Goal: Find specific page/section: Find specific page/section

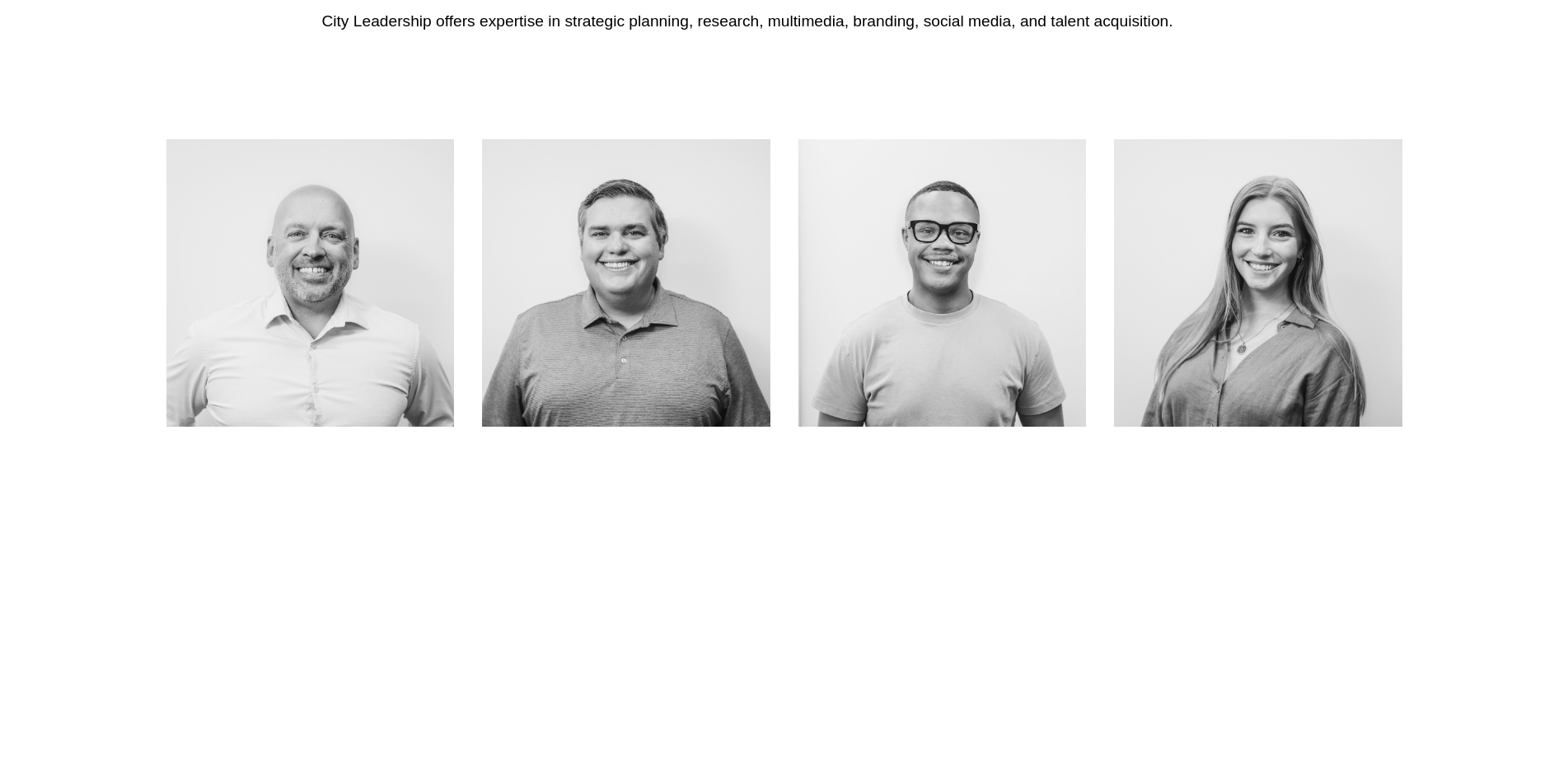
scroll to position [1153, 0]
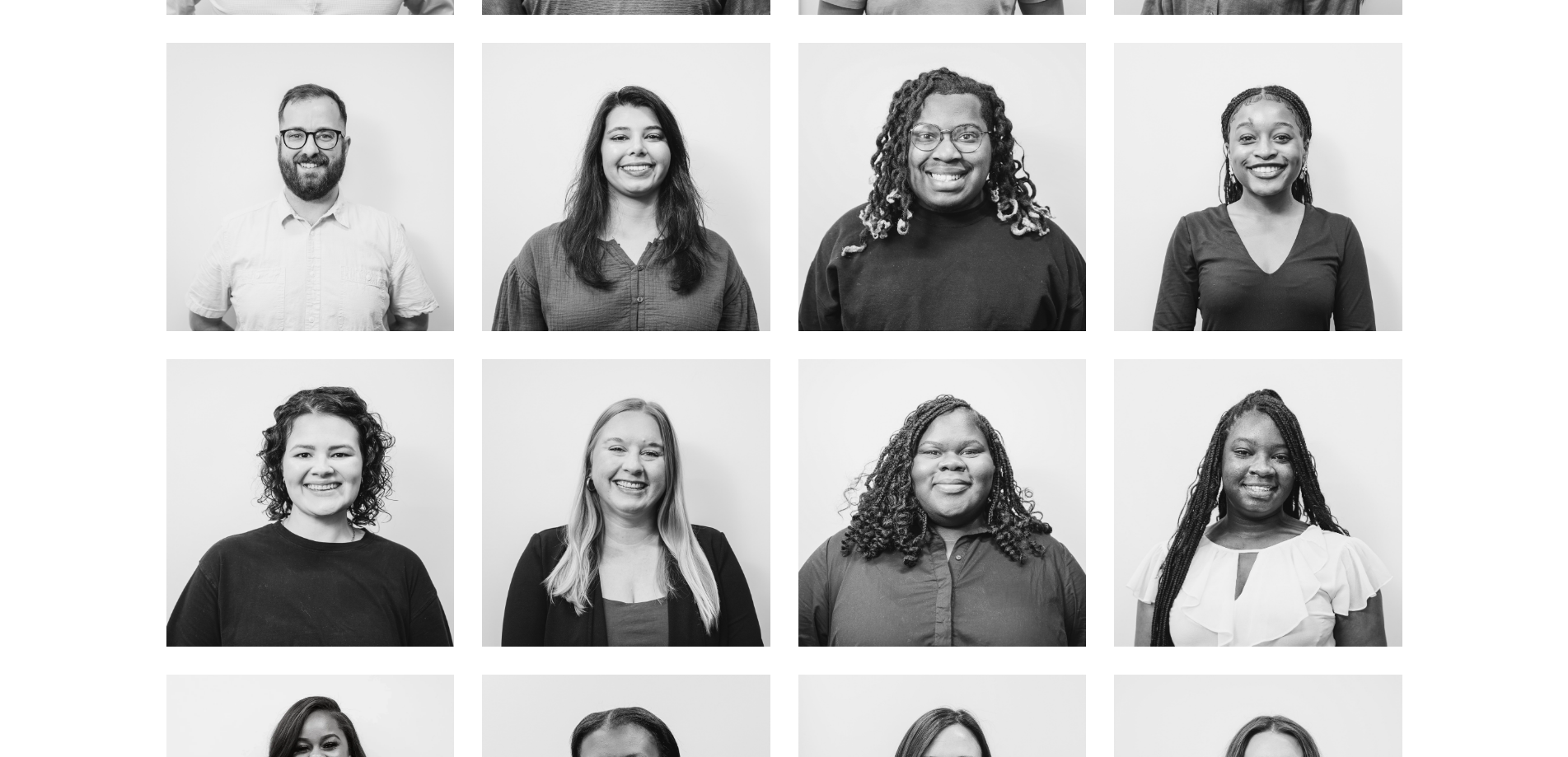
click at [30, 72] on div at bounding box center [784, 509] width 1568 height 1668
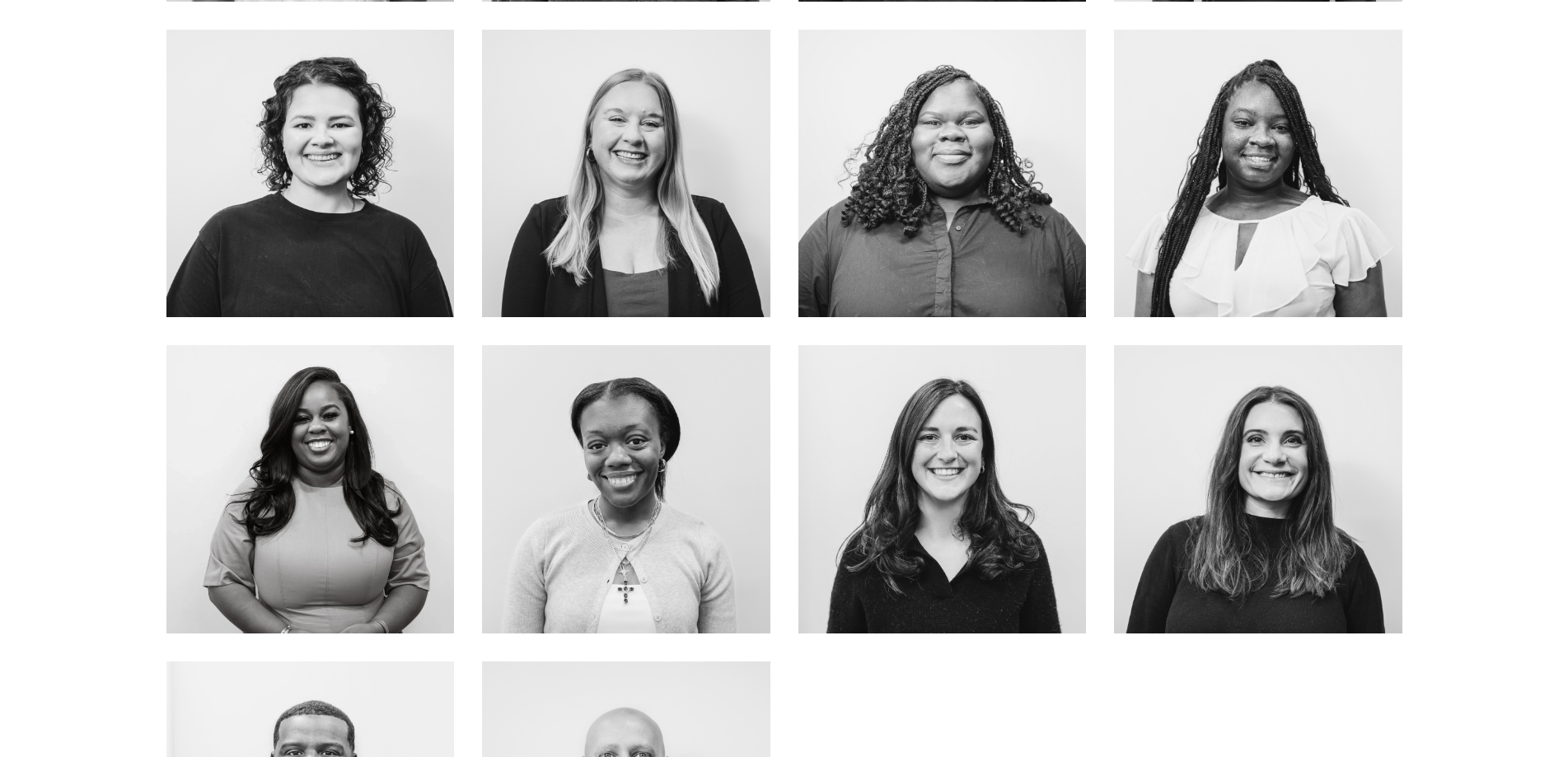
scroll to position [1235, 0]
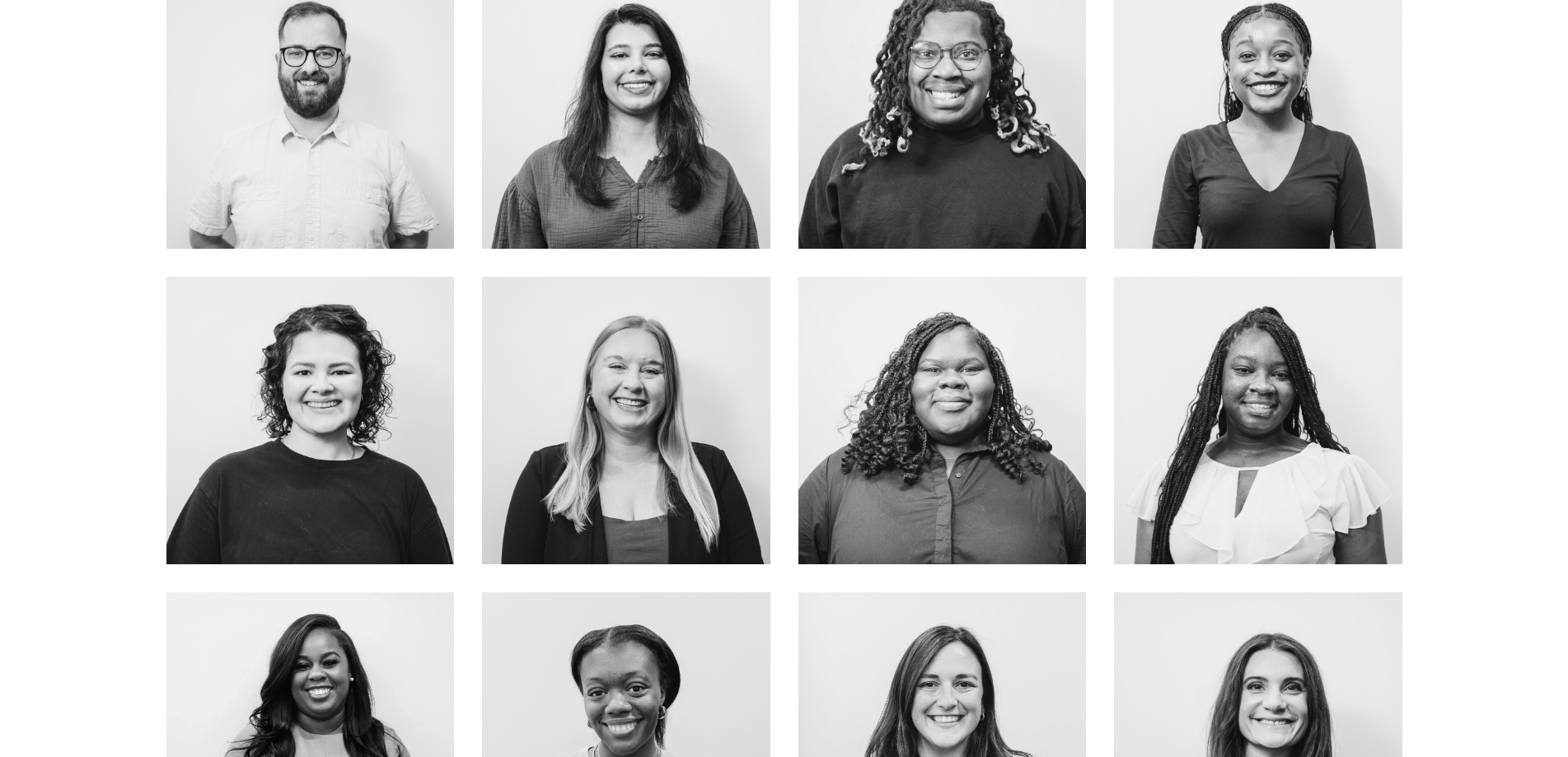
click at [621, 120] on link "about me" at bounding box center [626, 142] width 131 height 43
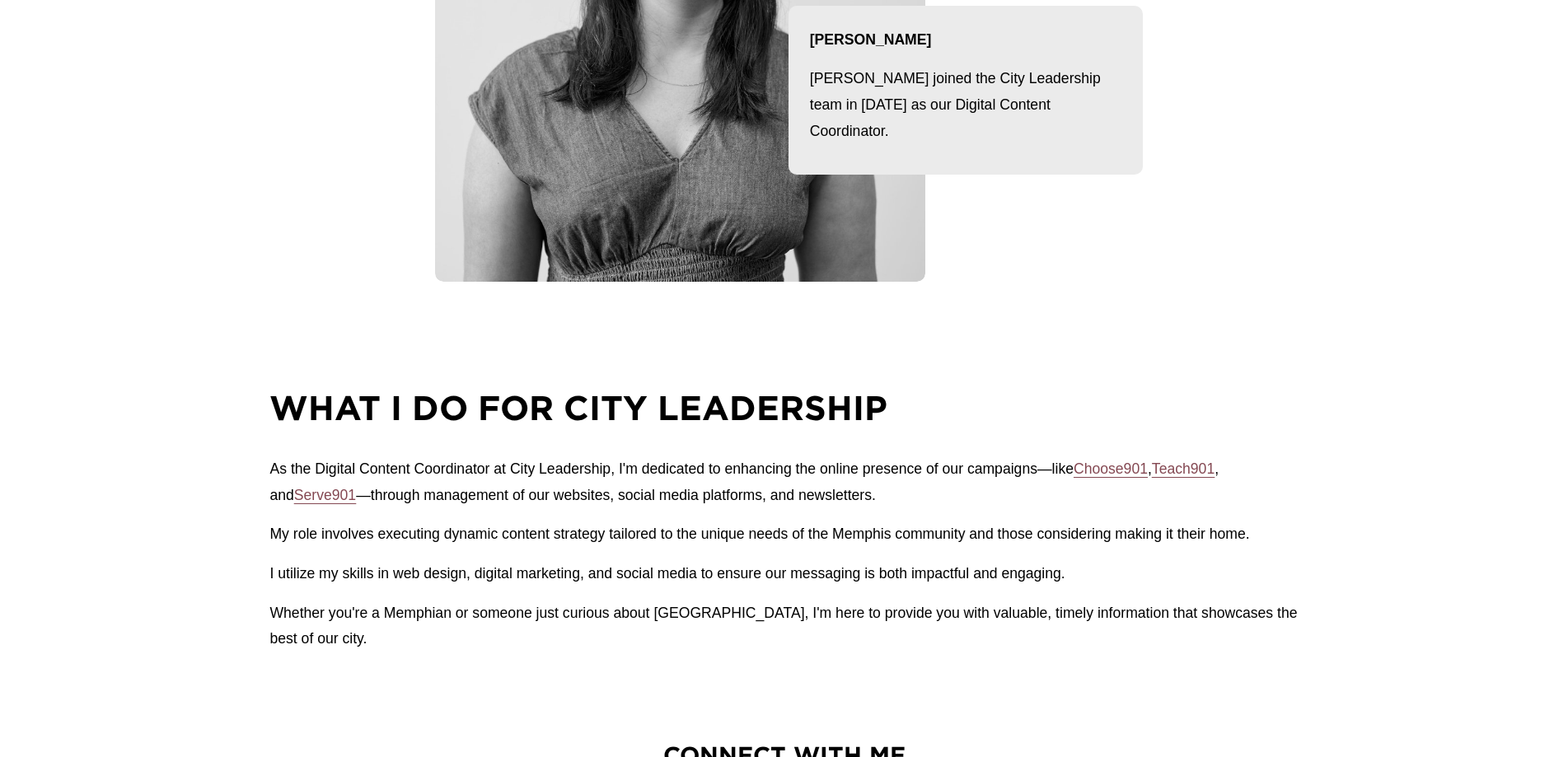
scroll to position [165, 0]
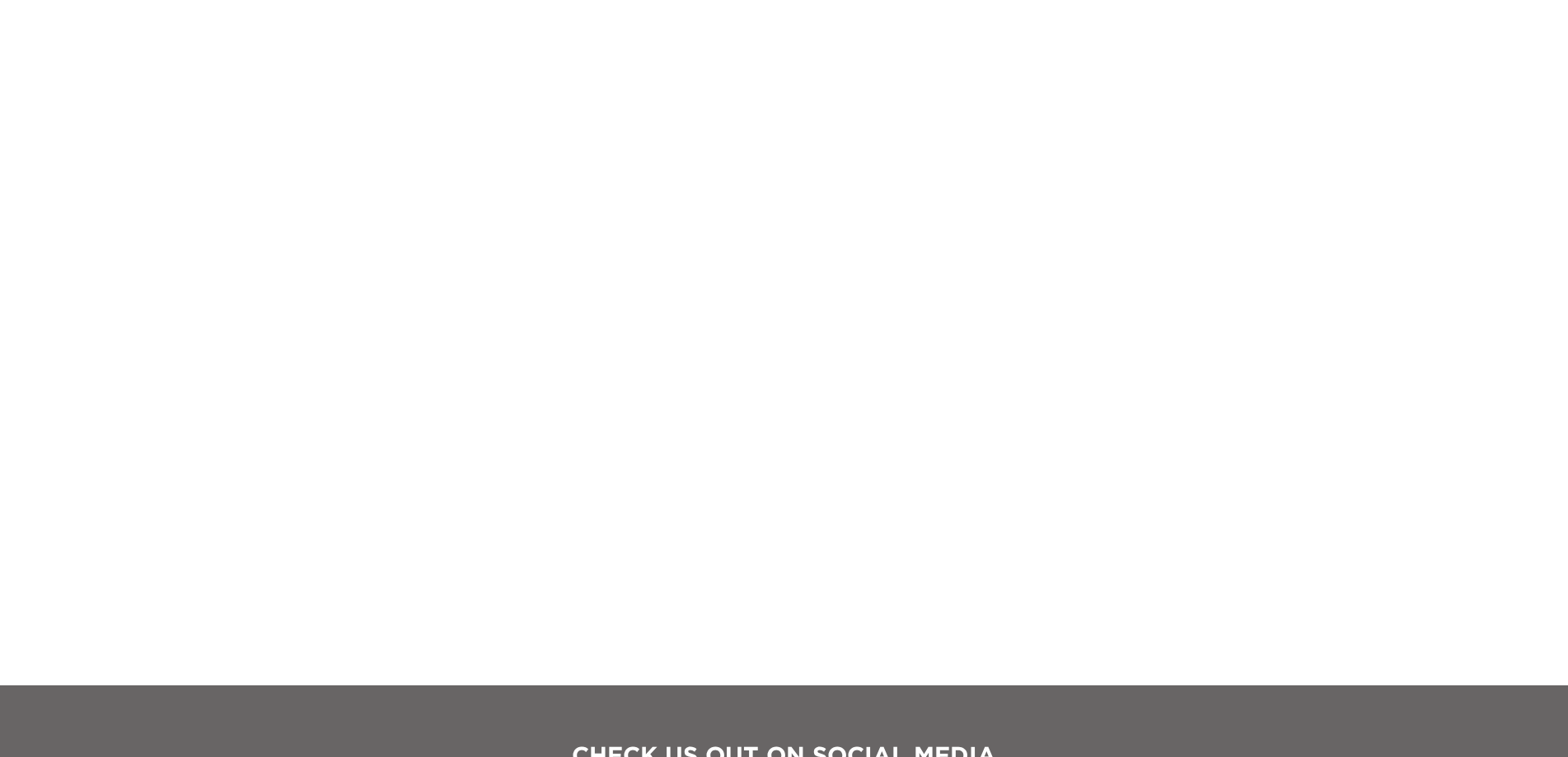
scroll to position [1894, 0]
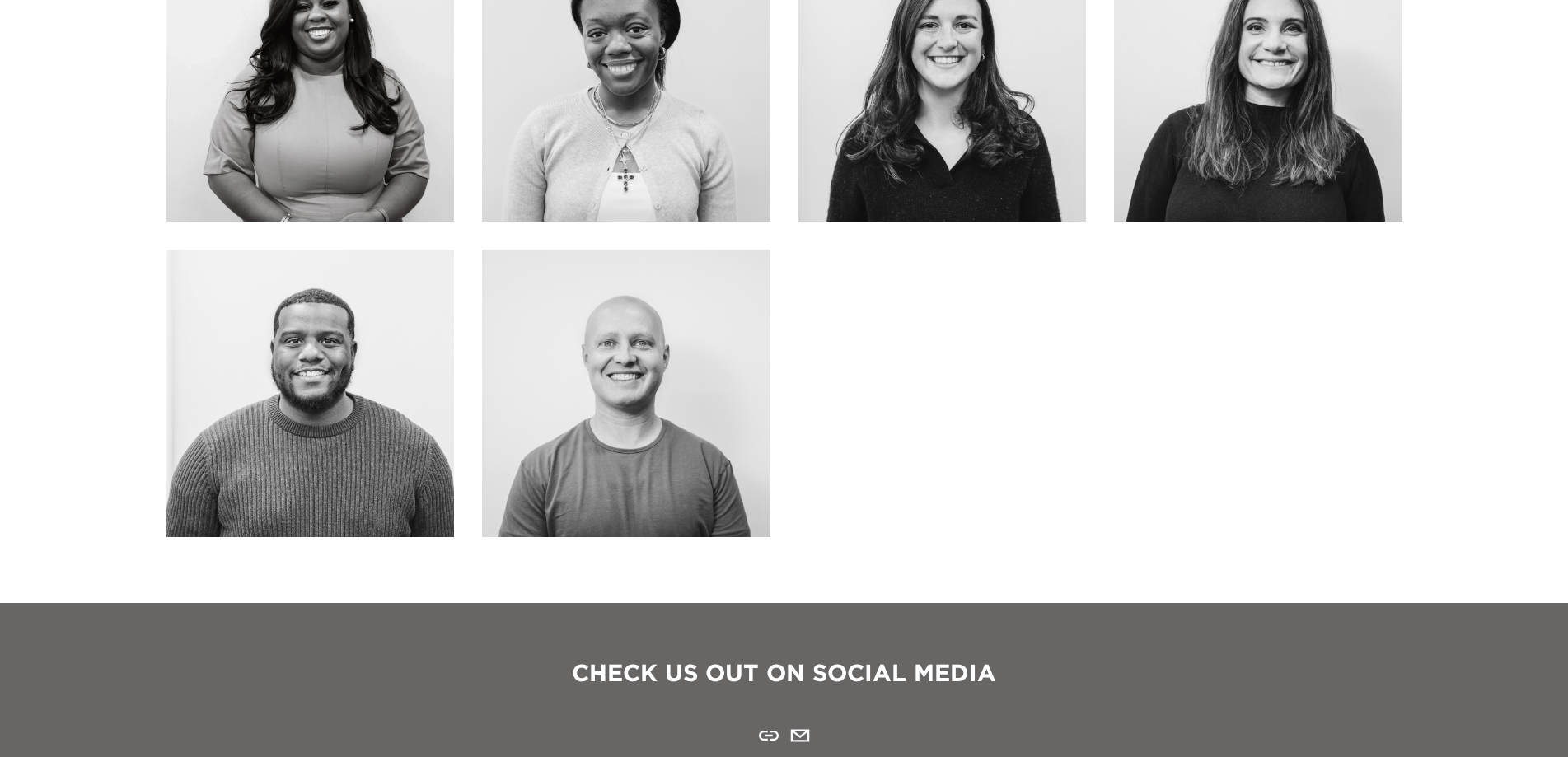
click at [354, 408] on link "about me" at bounding box center [310, 430] width 131 height 43
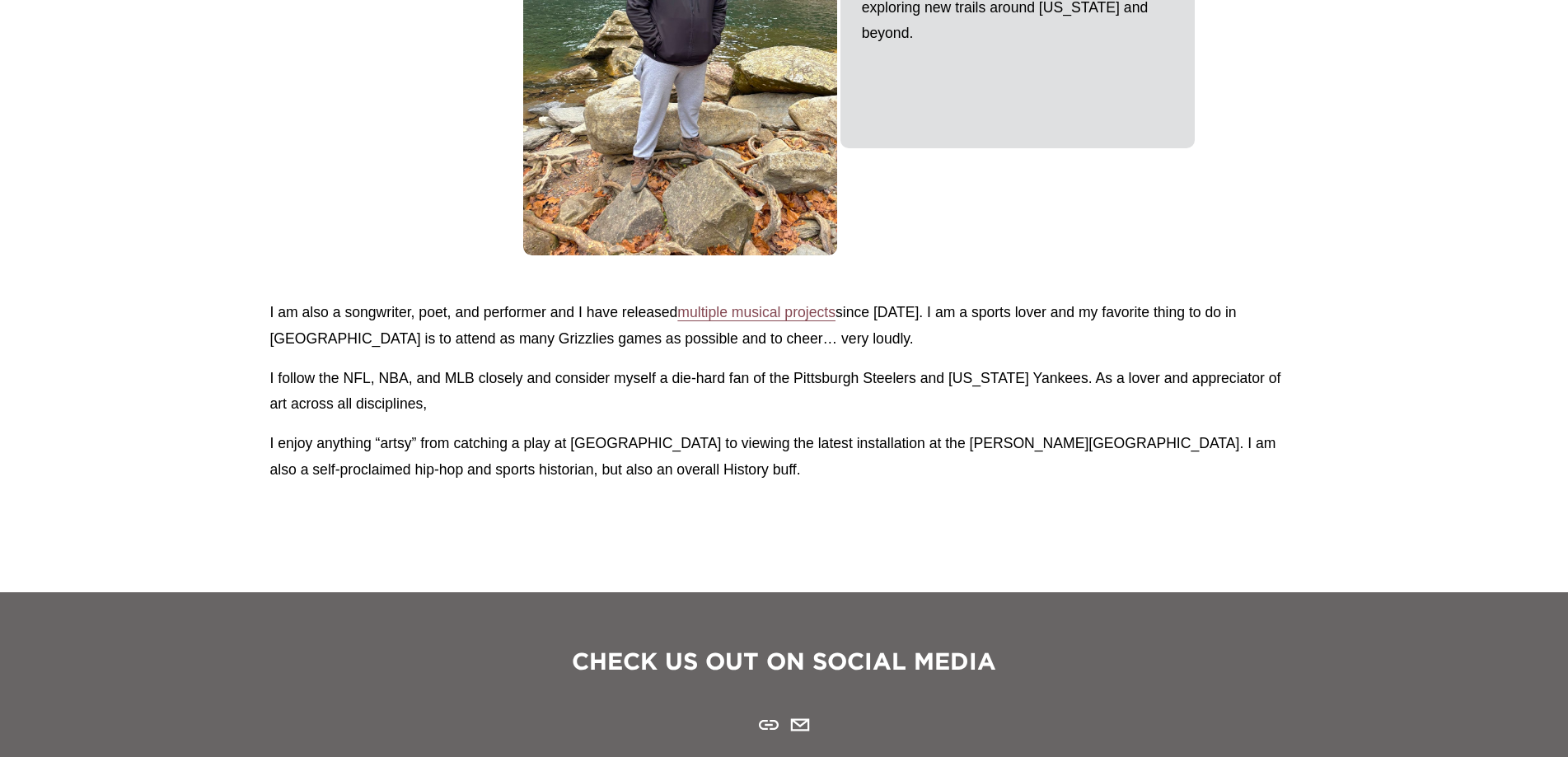
scroll to position [2389, 0]
